Goal: Task Accomplishment & Management: Manage account settings

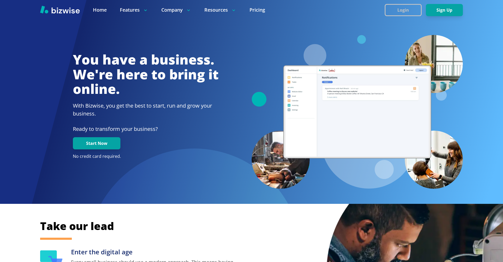
click at [390, 8] on button "Login" at bounding box center [403, 10] width 37 height 12
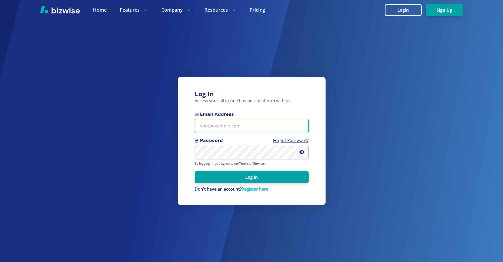
drag, startPoint x: 242, startPoint y: 126, endPoint x: 236, endPoint y: 31, distance: 94.7
click at [242, 126] on input "Email Address" at bounding box center [252, 126] width 114 height 15
paste input "LA.DRYWALL@AOL.COM"
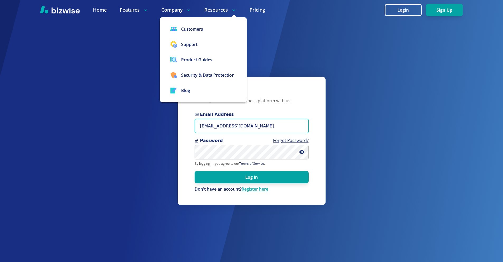
type input "LA.DRYWALL@AOL.COM"
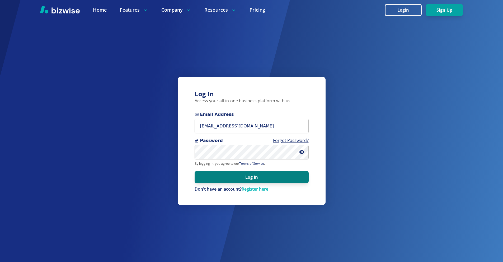
click at [250, 173] on button "Log In" at bounding box center [252, 177] width 114 height 12
